Goal: Task Accomplishment & Management: Complete application form

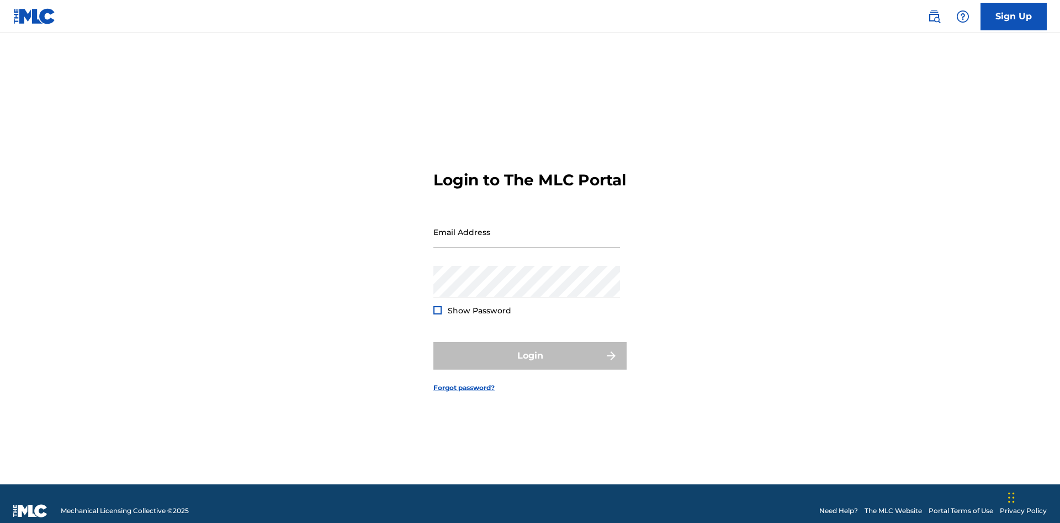
scroll to position [14, 0]
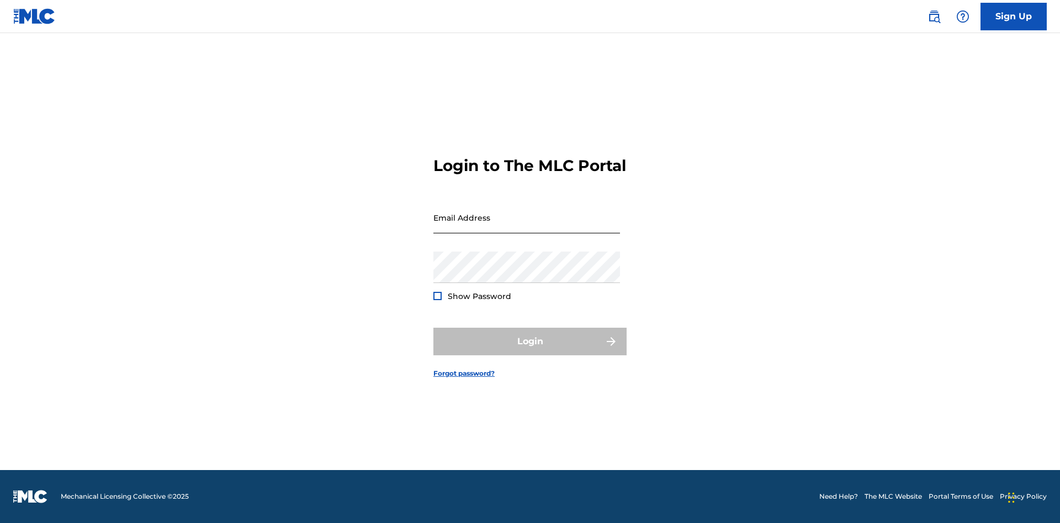
click at [527, 227] on input "Email Address" at bounding box center [526, 217] width 187 height 31
type input "[EMAIL_ADDRESS][DOMAIN_NAME]"
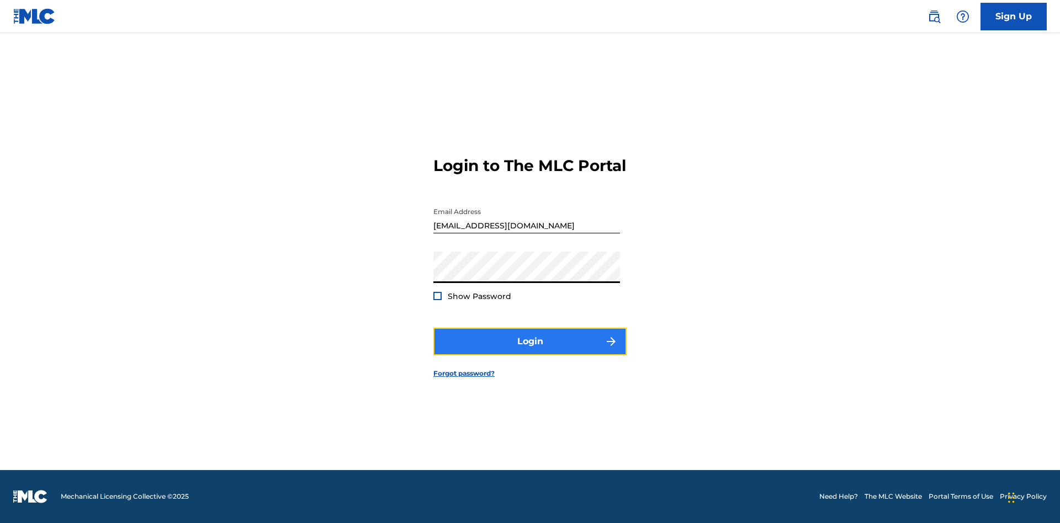
click at [530, 351] on button "Login" at bounding box center [529, 342] width 193 height 28
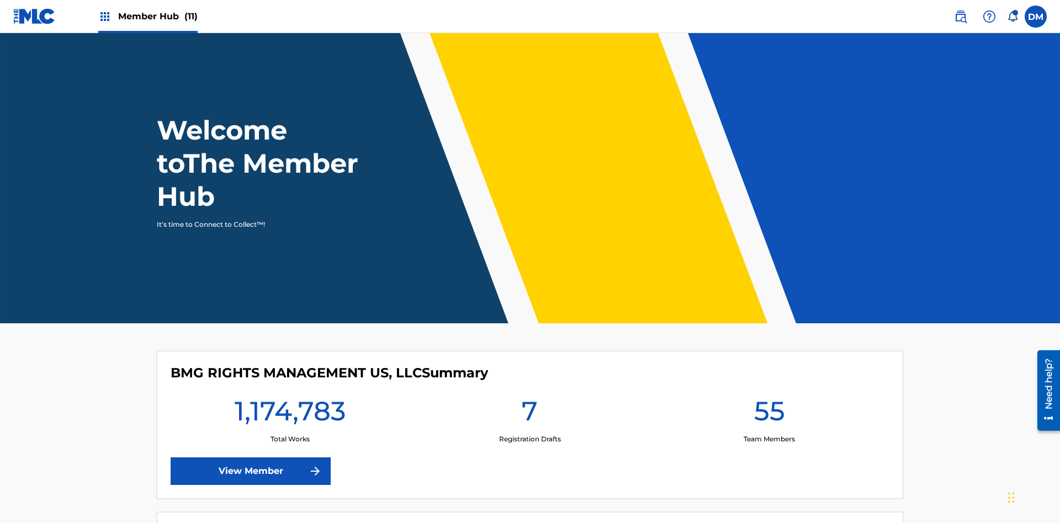
scroll to position [47, 0]
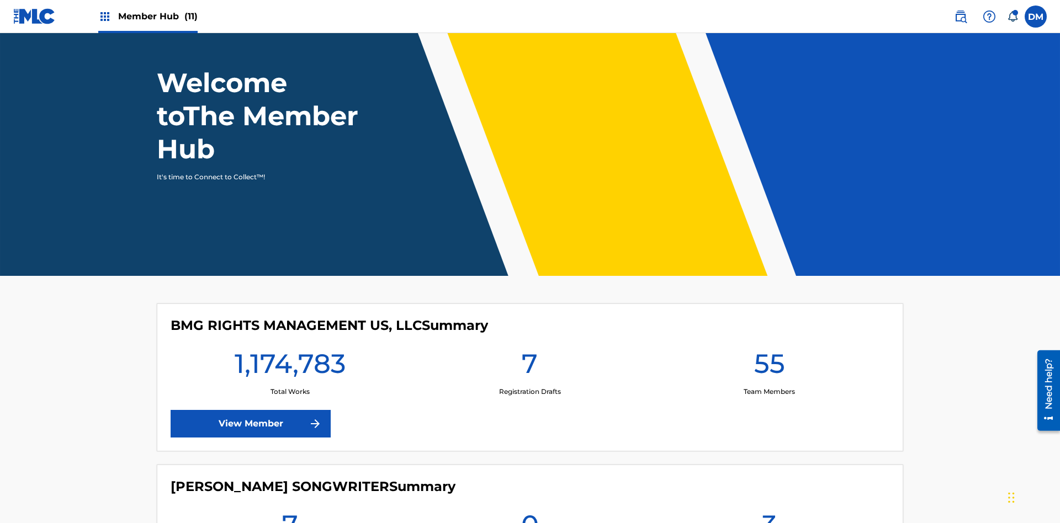
click at [147, 16] on span "Member Hub (11)" at bounding box center [157, 16] width 79 height 13
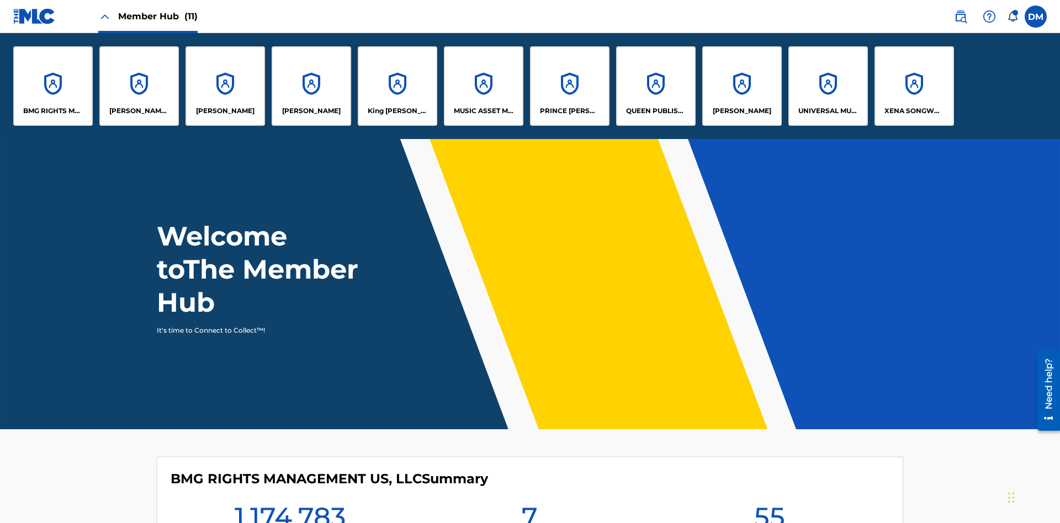
scroll to position [40, 0]
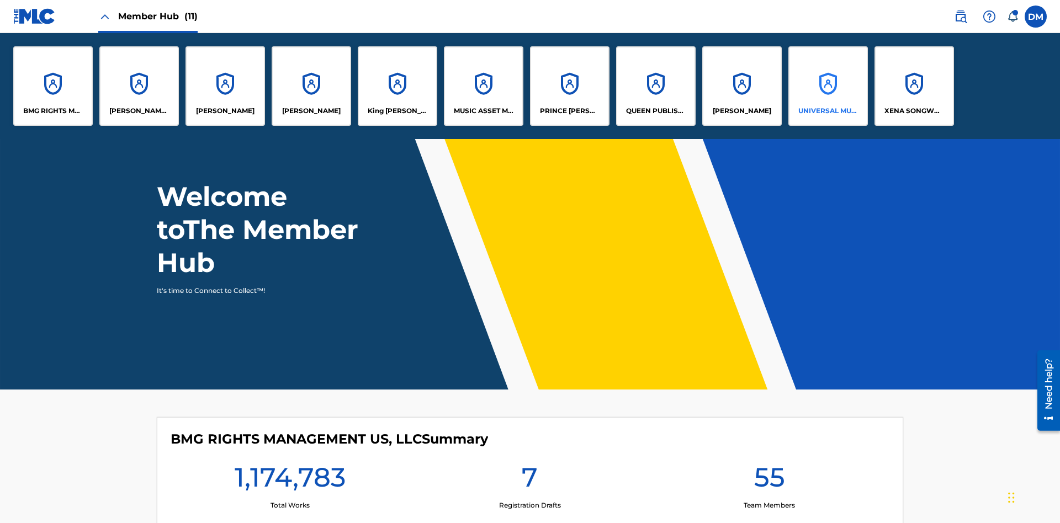
click at [827, 111] on p "UNIVERSAL MUSIC PUB GROUP" at bounding box center [828, 111] width 60 height 10
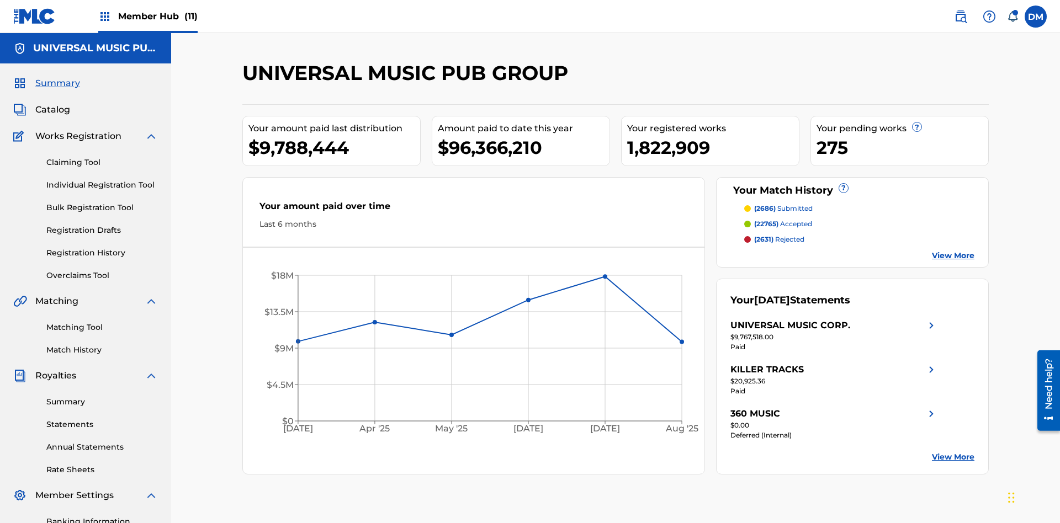
scroll to position [113, 0]
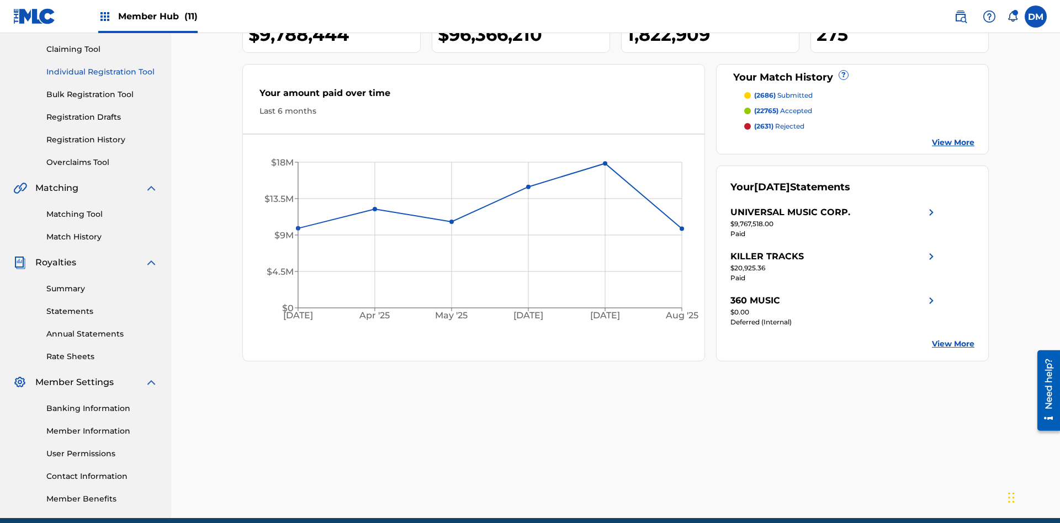
click at [102, 72] on link "Individual Registration Tool" at bounding box center [101, 72] width 111 height 12
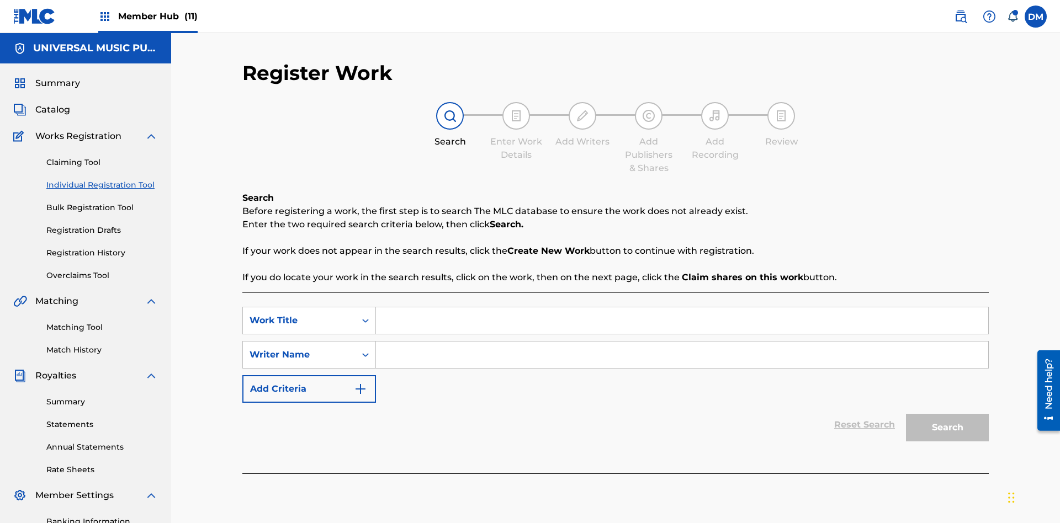
scroll to position [161, 0]
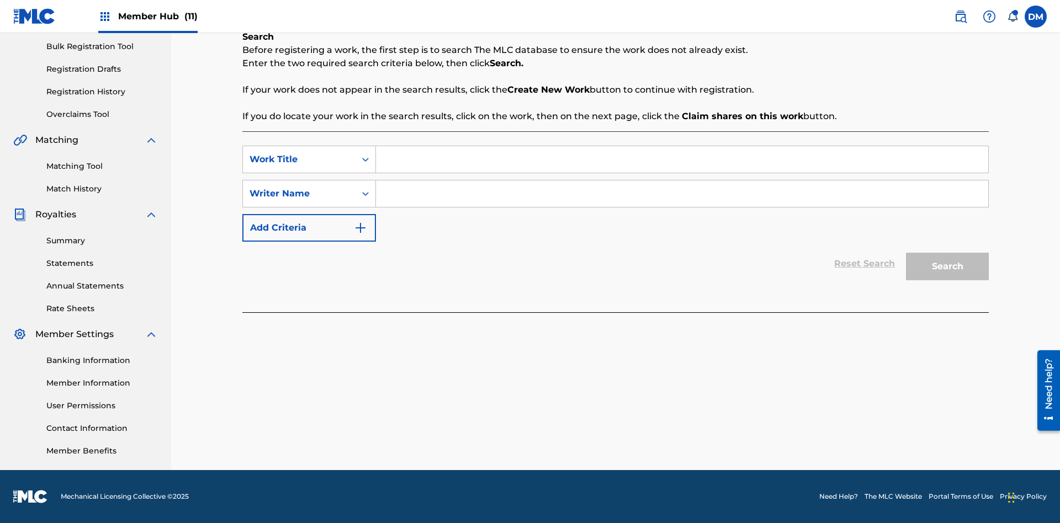
click at [682, 160] on input "Search Form" at bounding box center [682, 159] width 612 height 26
type input "Single Registered Work"
click at [682, 194] on input "Search Form" at bounding box center [682, 193] width 612 height 26
type input "QWERTYUIOP"
click at [947, 267] on button "Search" at bounding box center [947, 267] width 83 height 28
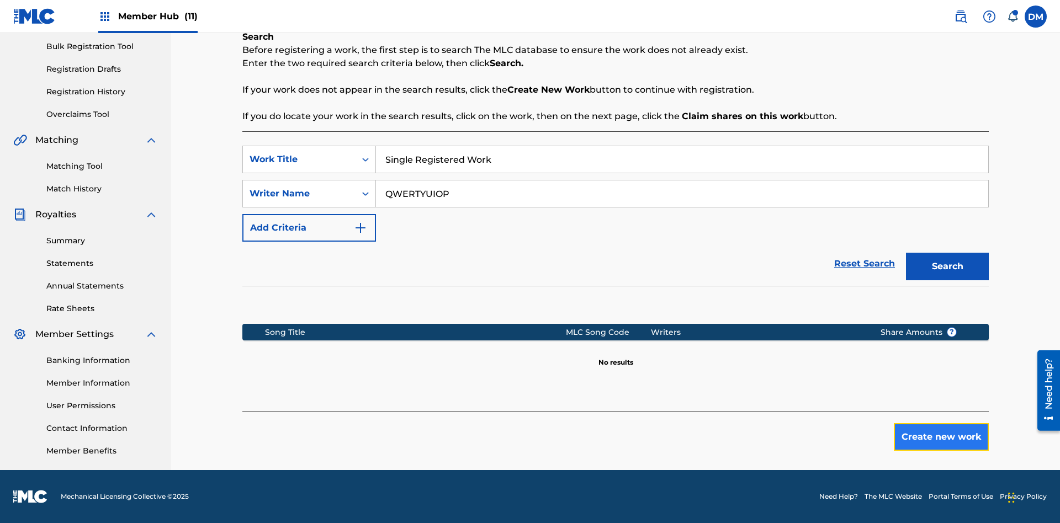
click at [941, 437] on button "Create new work" at bounding box center [941, 437] width 95 height 28
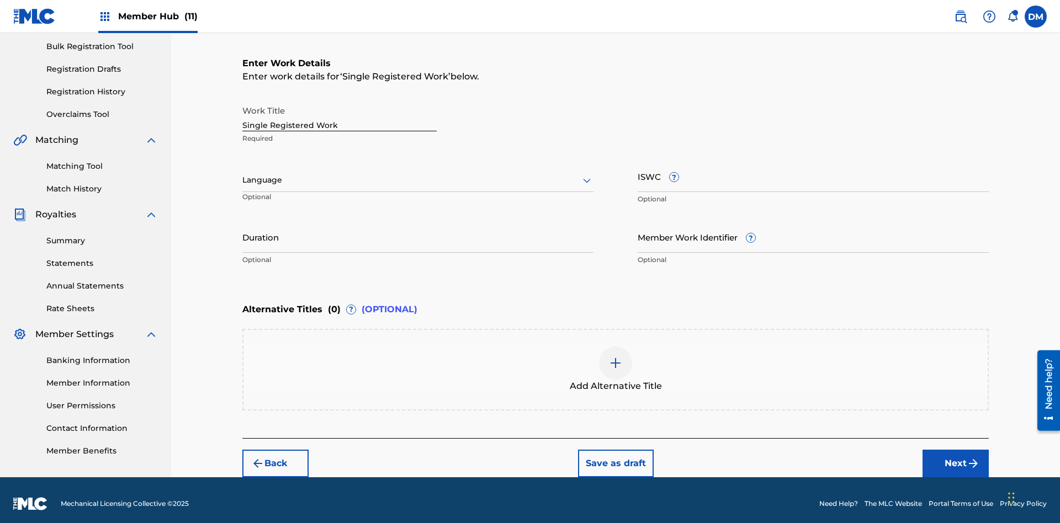
scroll to position [168, 0]
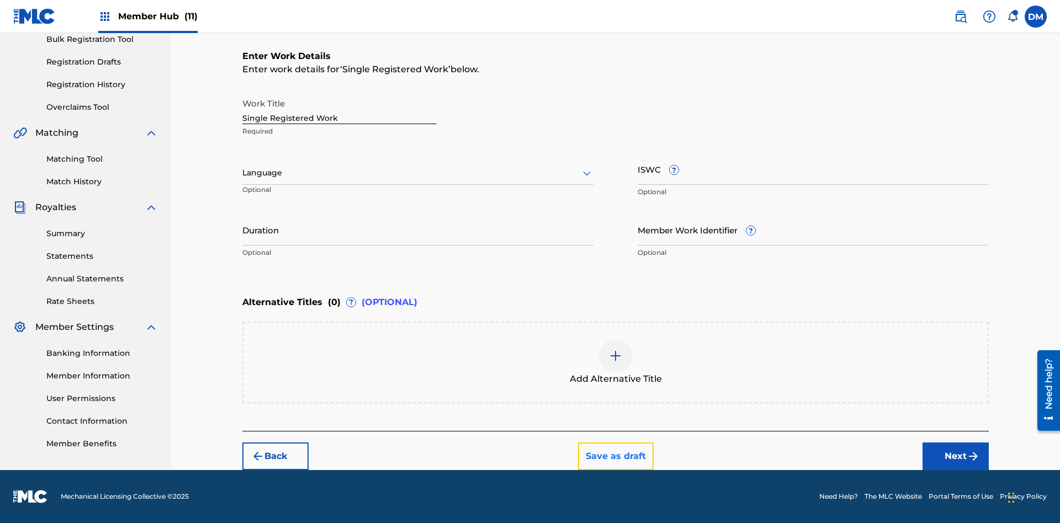
click at [615, 456] on button "Save as draft" at bounding box center [616, 457] width 76 height 28
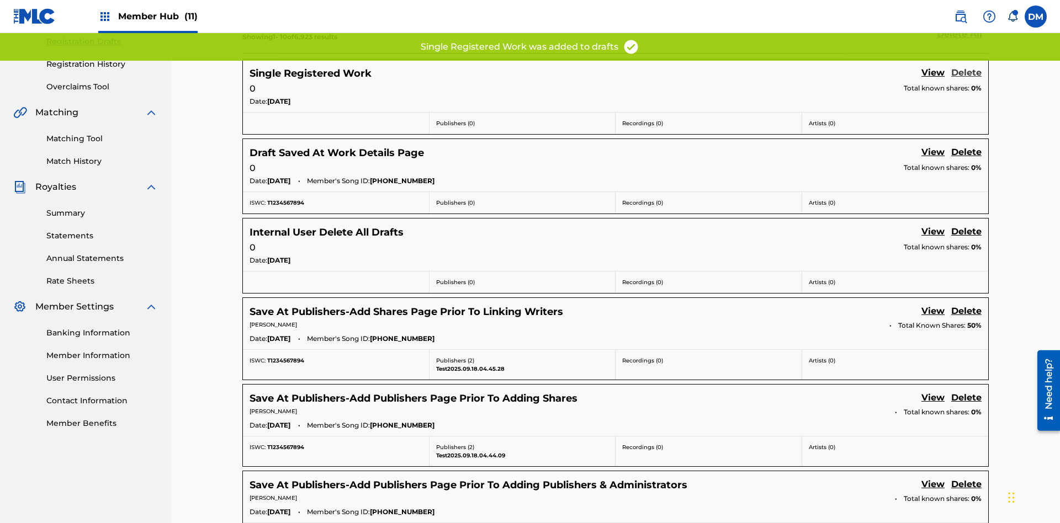
click at [966, 73] on link "Delete" at bounding box center [966, 73] width 30 height 15
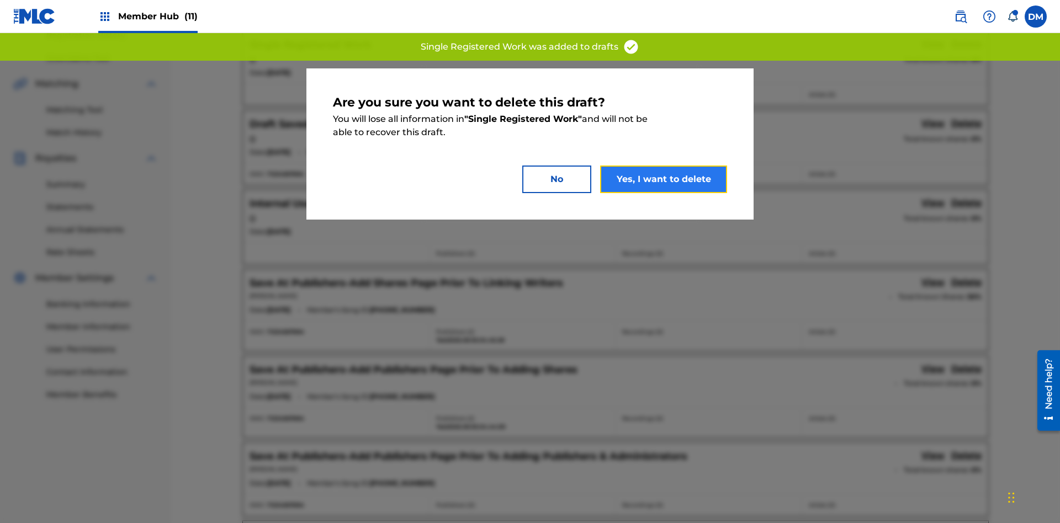
click at [663, 179] on button "Yes, I want to delete" at bounding box center [663, 180] width 127 height 28
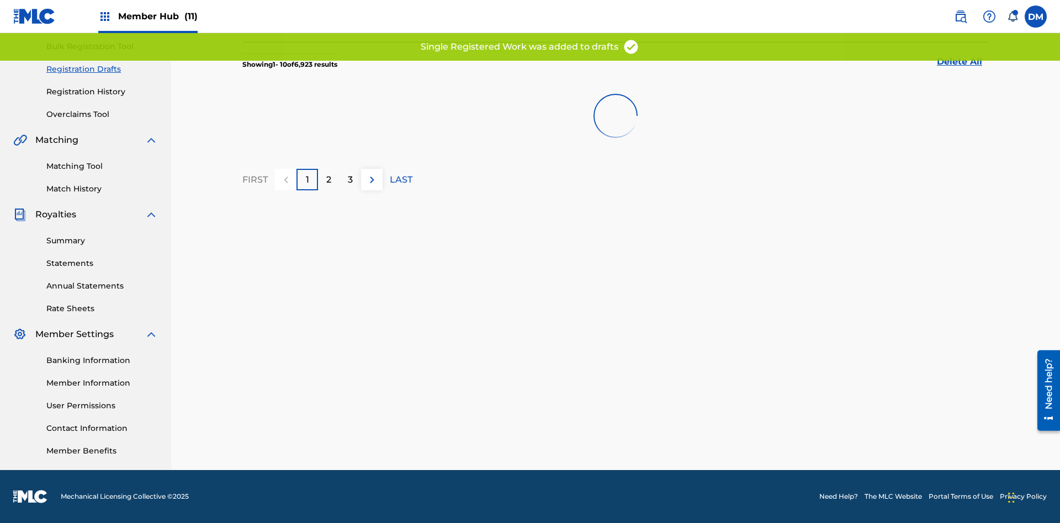
scroll to position [161, 0]
